Goal: Find specific page/section: Find specific page/section

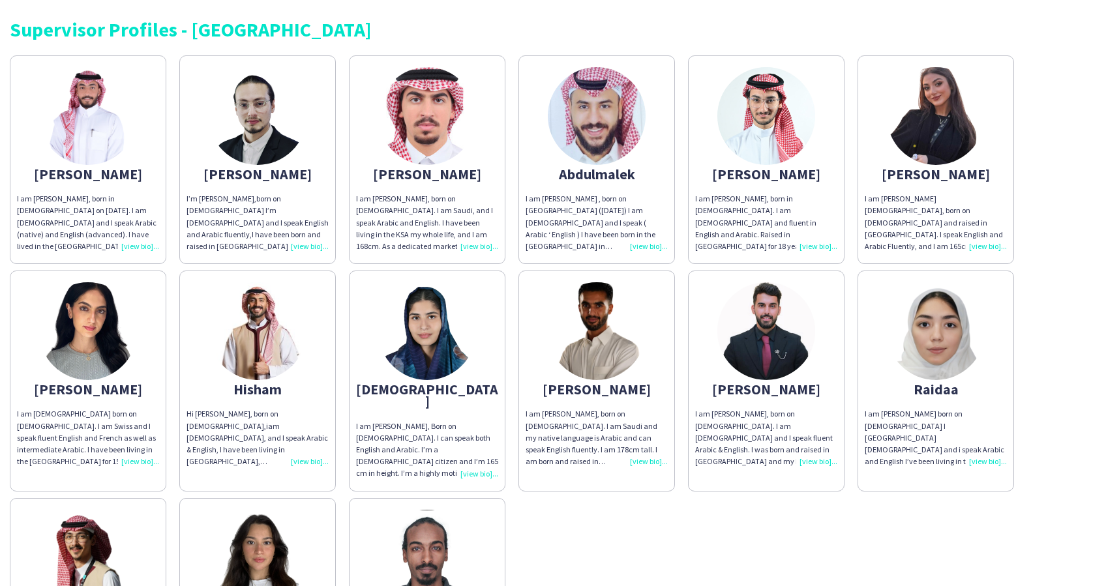
click at [593, 134] on img at bounding box center [597, 116] width 98 height 98
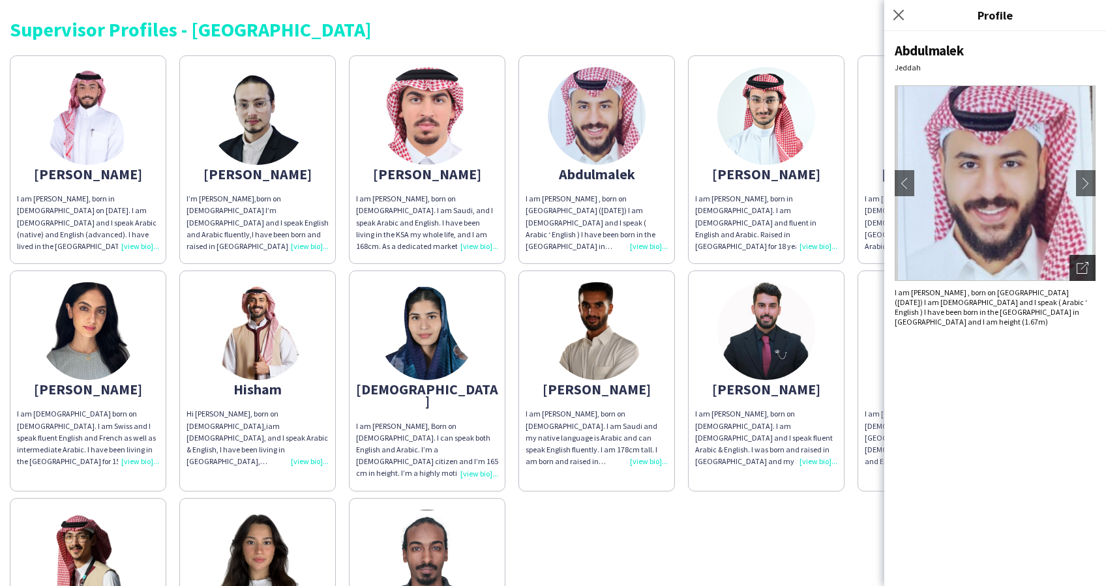
click at [1087, 266] on div "Open photos pop-in" at bounding box center [1083, 268] width 26 height 26
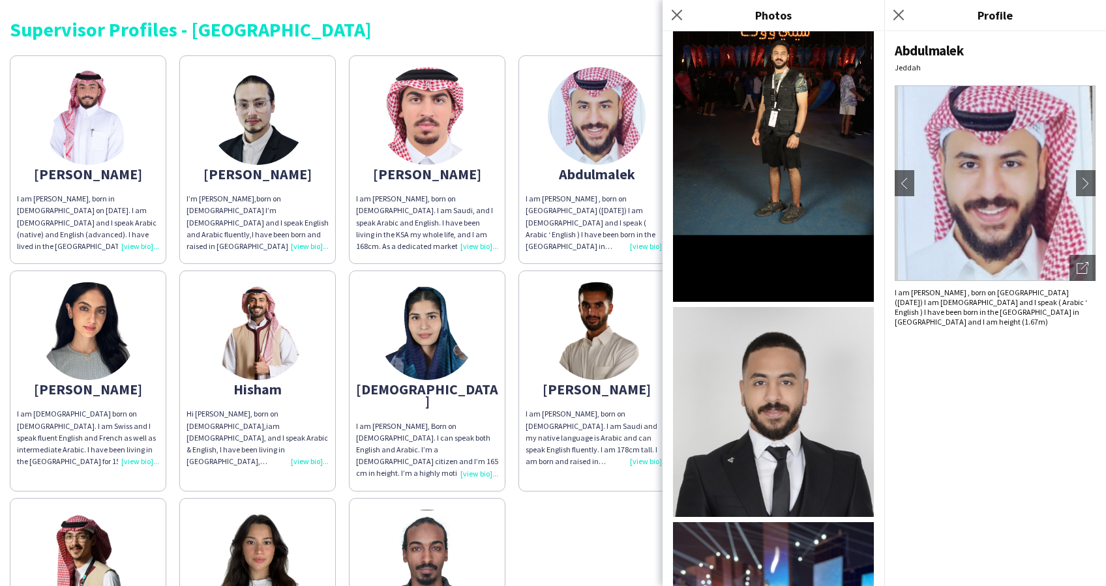
scroll to position [918, 0]
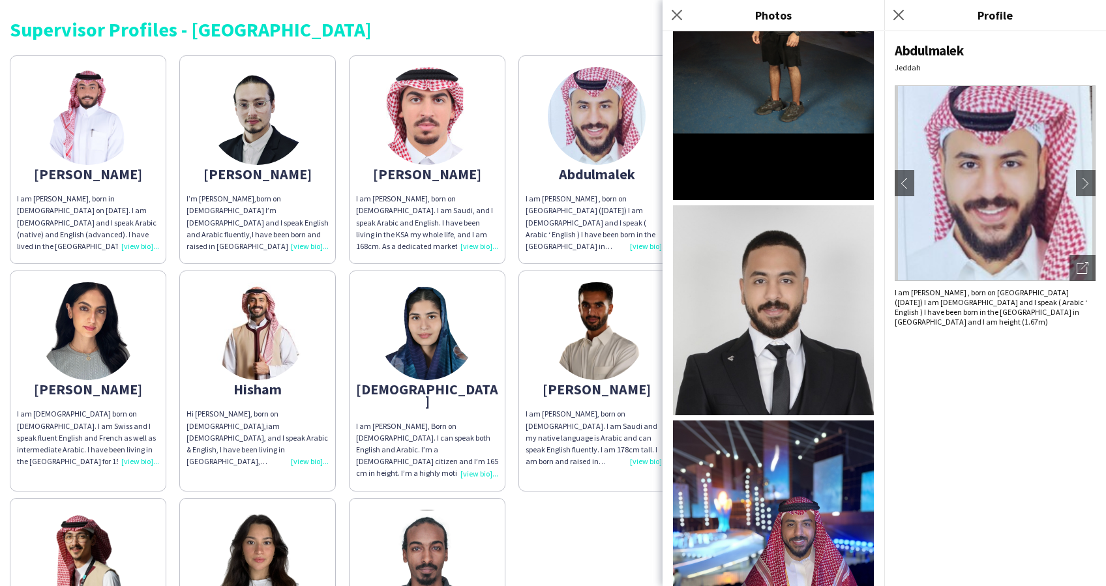
drag, startPoint x: 675, startPoint y: 14, endPoint x: 624, endPoint y: 14, distance: 50.9
click at [675, 14] on icon at bounding box center [677, 15] width 10 height 10
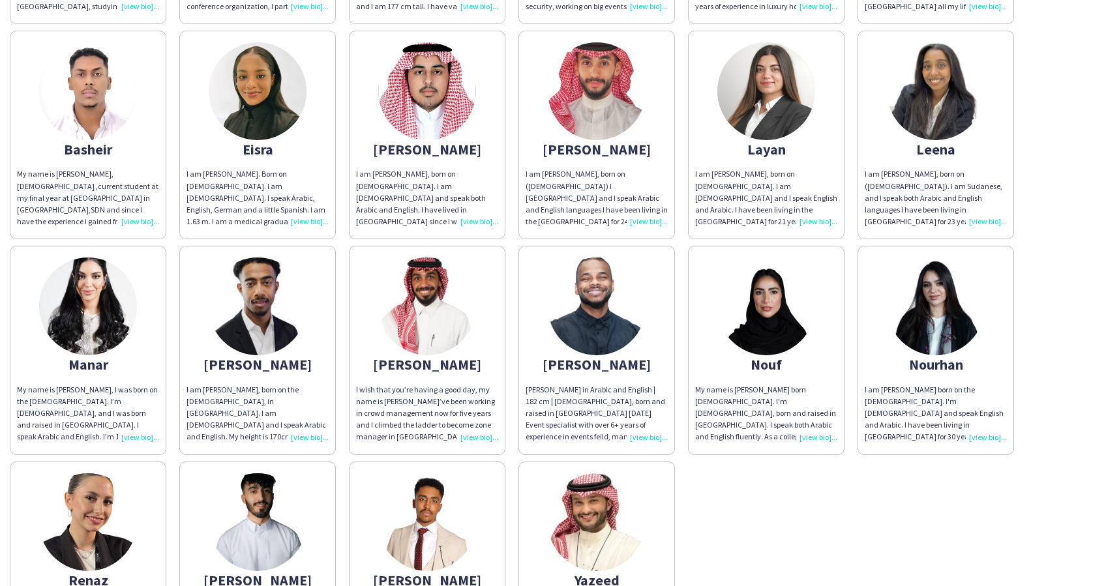
scroll to position [261, 0]
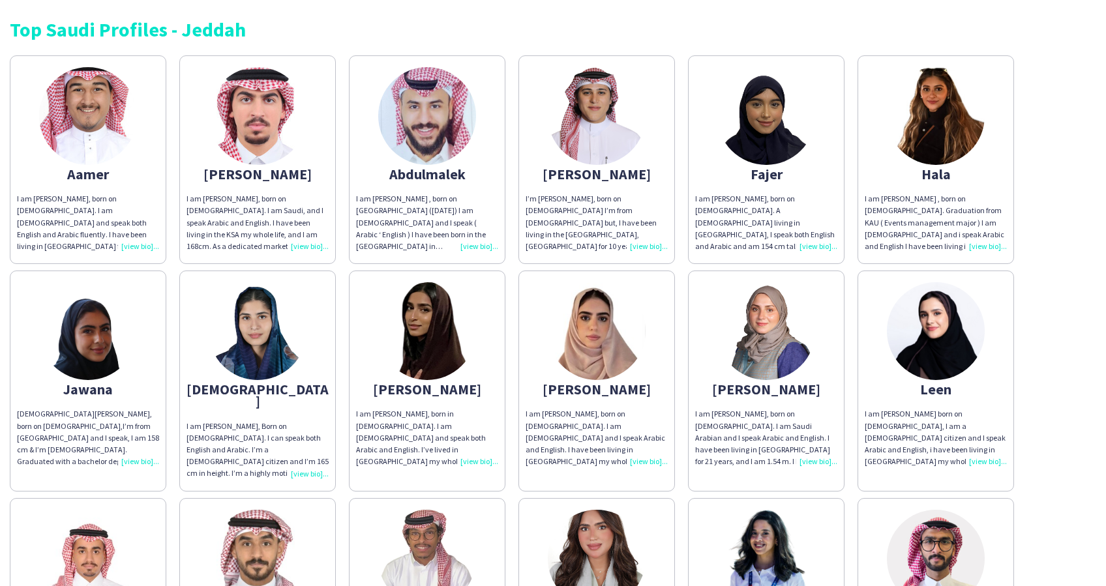
click at [145, 249] on div "I am [PERSON_NAME], born on [DEMOGRAPHIC_DATA]. I am [DEMOGRAPHIC_DATA] and spe…" at bounding box center [88, 222] width 142 height 59
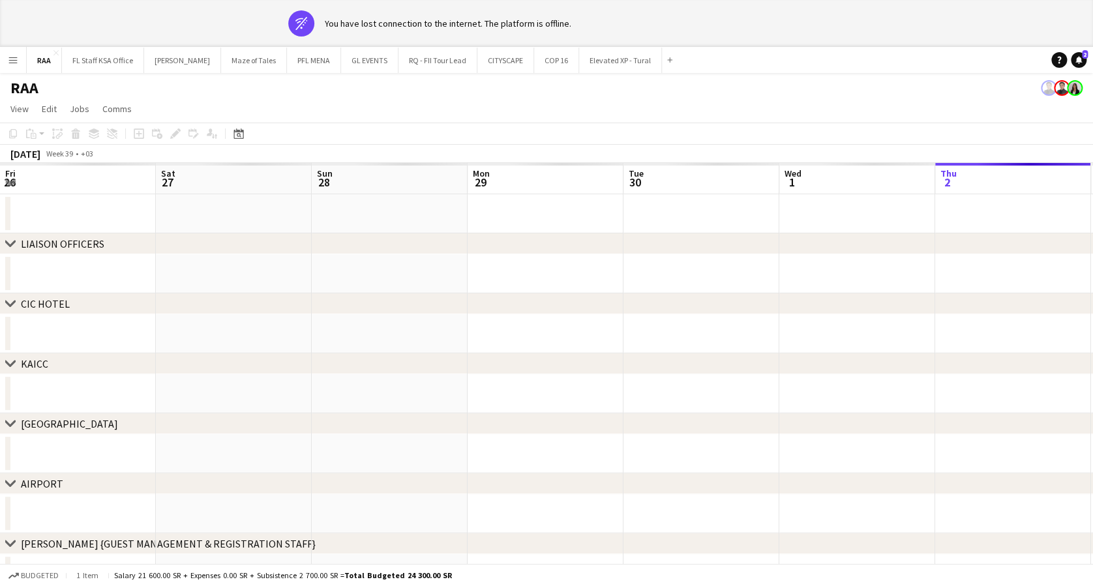
scroll to position [0, 362]
